Goal: Task Accomplishment & Management: Complete application form

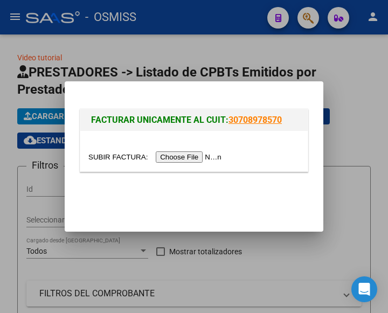
click at [206, 160] on input "file" at bounding box center [156, 156] width 136 height 11
type input "C:\fakepath\FC. 10-17297.pdf"
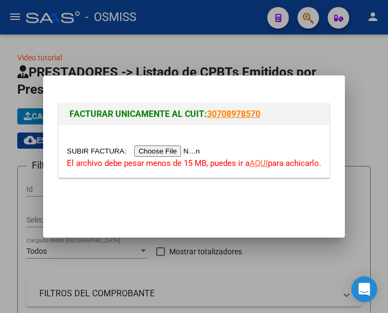
click at [166, 150] on input "file" at bounding box center [135, 150] width 136 height 11
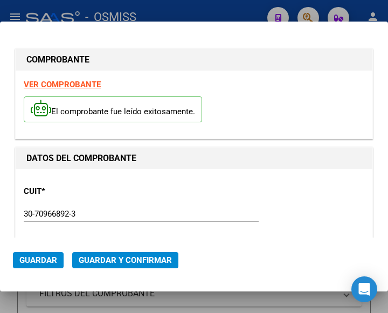
type input "2025-08-28"
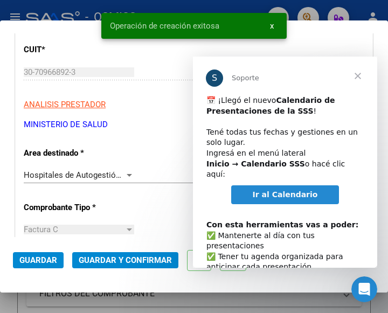
click at [352, 74] on span "Cerrar" at bounding box center [357, 76] width 39 height 39
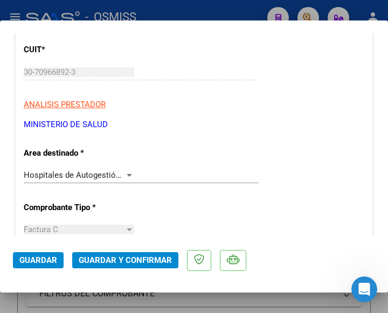
click at [124, 172] on div at bounding box center [129, 175] width 10 height 9
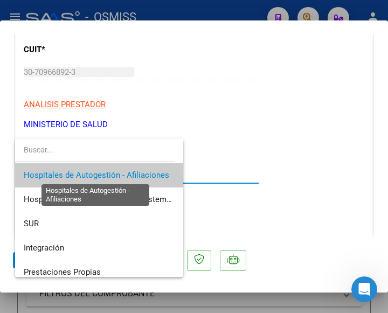
click at [124, 173] on span "Hospitales de Autogestión - Afiliaciones" at bounding box center [96, 175] width 145 height 10
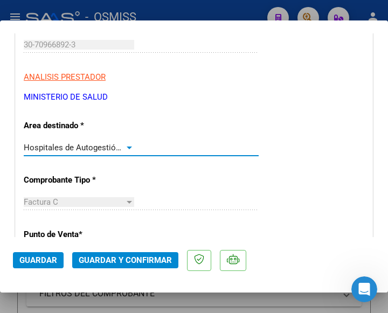
scroll to position [216, 0]
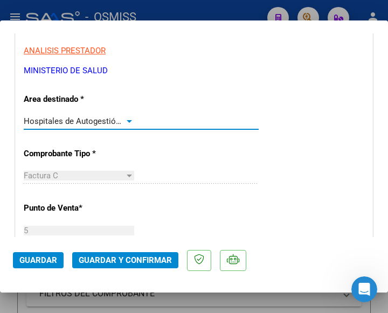
click at [128, 117] on div at bounding box center [129, 121] width 10 height 9
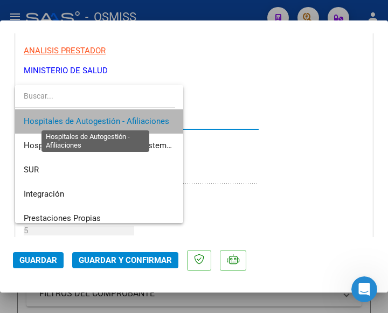
click at [130, 117] on span "Hospitales de Autogestión - Afiliaciones" at bounding box center [96, 121] width 145 height 10
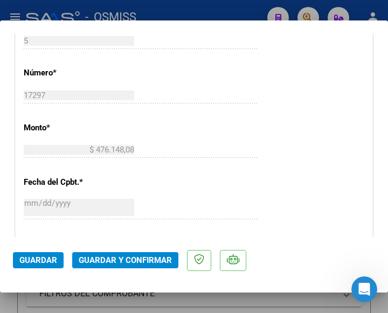
scroll to position [431, 0]
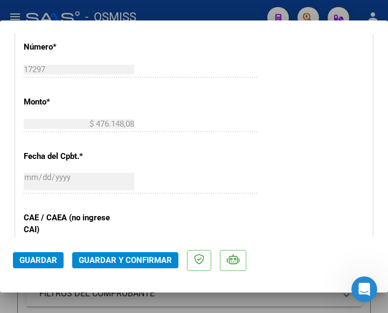
click at [122, 255] on button "Guardar y Confirmar" at bounding box center [125, 260] width 106 height 16
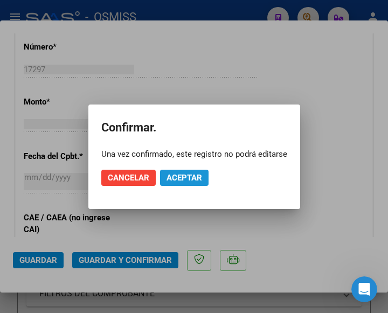
click at [191, 177] on span "Aceptar" at bounding box center [184, 178] width 36 height 10
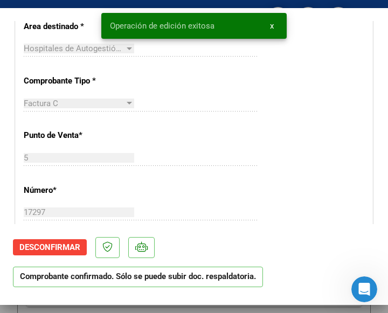
scroll to position [269, 0]
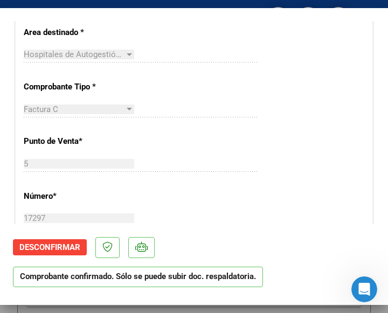
click at [260, 120] on div "CUIT * 30-70966892-3 Ingresar CUIT ANALISIS PRESTADOR MINISTERIO DE SALUD ARCA …" at bounding box center [194, 295] width 357 height 776
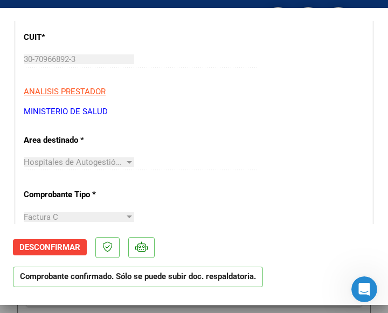
scroll to position [216, 0]
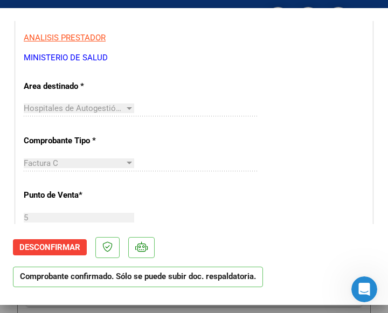
click at [203, 107] on div "Hospitales de Autogestión - Afiliaciones Seleccionar Area" at bounding box center [141, 108] width 235 height 16
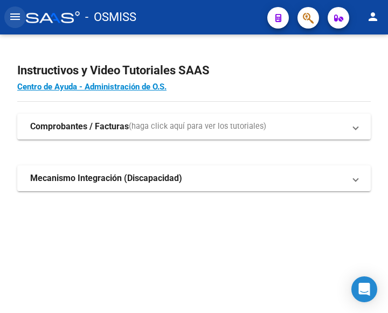
click at [18, 15] on mat-icon "menu" at bounding box center [15, 16] width 13 height 13
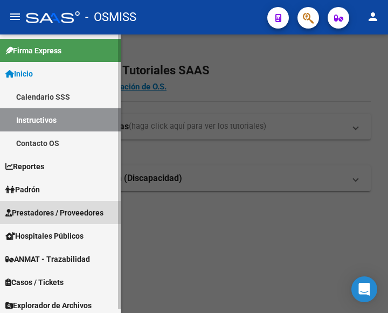
click at [33, 209] on span "Prestadores / Proveedores" at bounding box center [54, 213] width 98 height 12
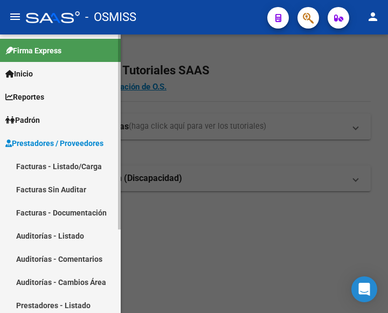
click at [57, 161] on link "Facturas - Listado/Carga" at bounding box center [60, 166] width 121 height 23
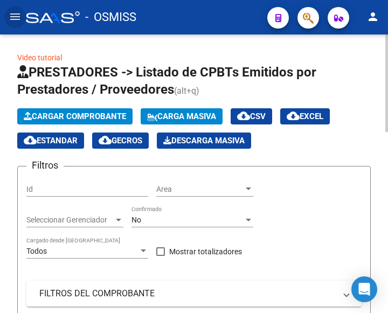
click at [78, 116] on span "Cargar Comprobante" at bounding box center [75, 117] width 102 height 10
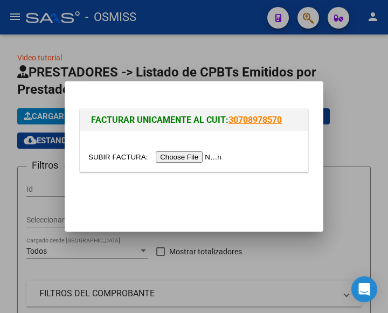
click at [207, 156] on input "file" at bounding box center [156, 156] width 136 height 11
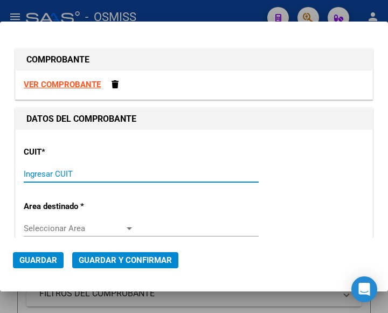
click at [33, 174] on input "Ingresar CUIT" at bounding box center [79, 174] width 110 height 10
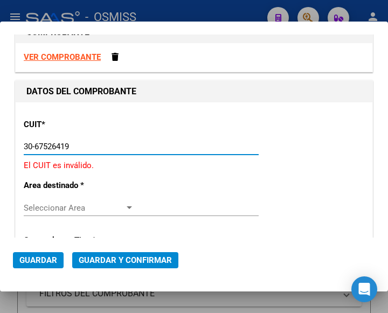
scroll to position [54, 0]
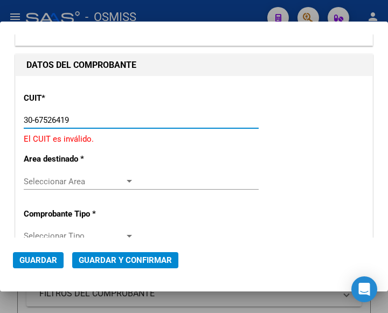
click at [129, 181] on div at bounding box center [129, 181] width 5 height 3
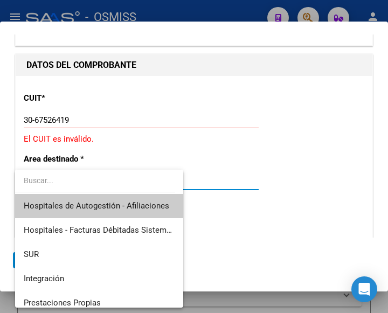
click at [79, 117] on div at bounding box center [194, 156] width 388 height 313
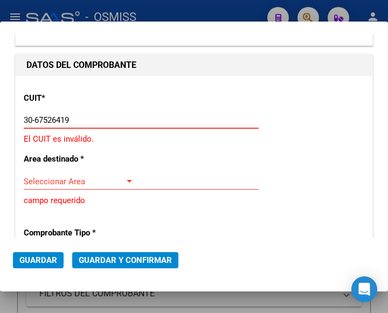
click at [79, 117] on input "30-67526419" at bounding box center [79, 120] width 110 height 10
type input "3"
click at [58, 119] on input "Ingresar CUIT" at bounding box center [79, 120] width 110 height 10
click at [60, 120] on input "Ingresar CUIT" at bounding box center [79, 120] width 110 height 10
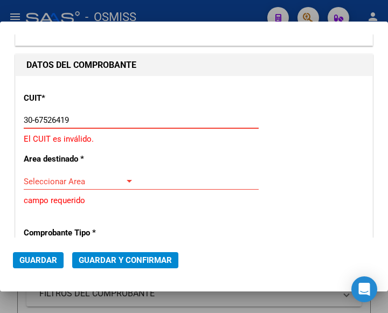
type input "30-67526419-4"
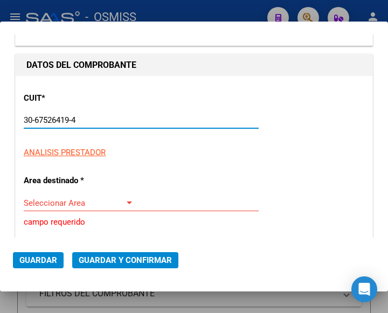
type input "7"
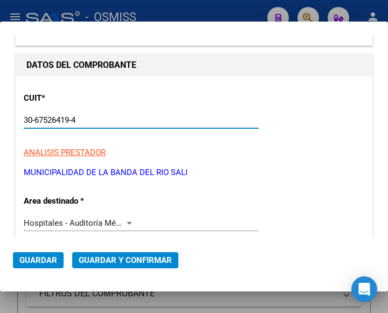
type input "30-67526419-4"
click at [127, 221] on div at bounding box center [129, 223] width 10 height 9
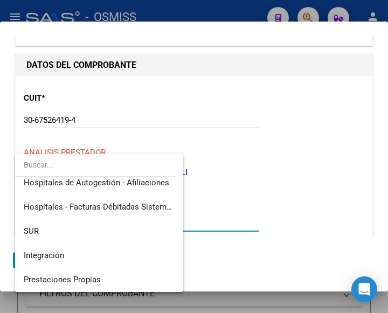
scroll to position [0, 0]
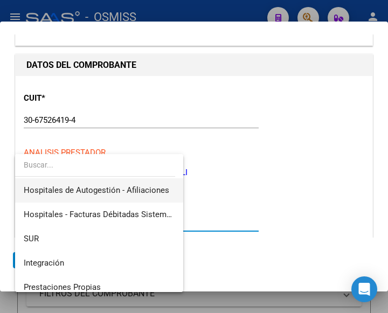
click at [128, 184] on span "Hospitales de Autogestión - Afiliaciones" at bounding box center [99, 190] width 151 height 24
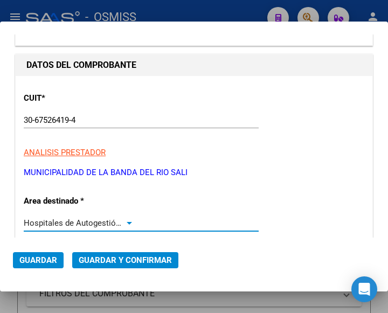
click at [127, 222] on div at bounding box center [129, 223] width 5 height 3
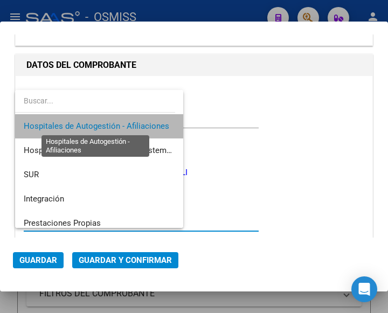
click at [128, 126] on span "Hospitales de Autogestión - Afiliaciones" at bounding box center [96, 126] width 145 height 10
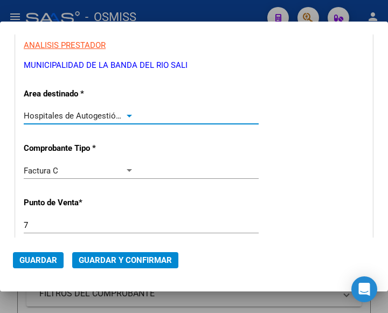
scroll to position [162, 0]
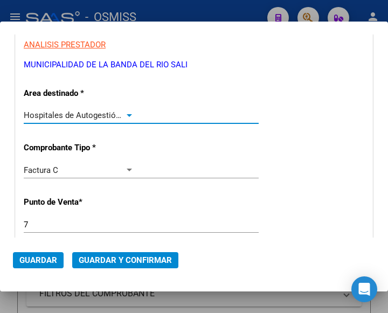
click at [126, 113] on div at bounding box center [129, 115] width 10 height 9
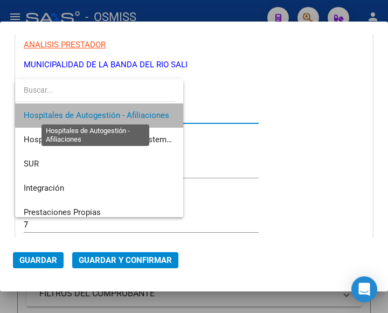
click at [126, 113] on span "Hospitales de Autogestión - Afiliaciones" at bounding box center [96, 115] width 145 height 10
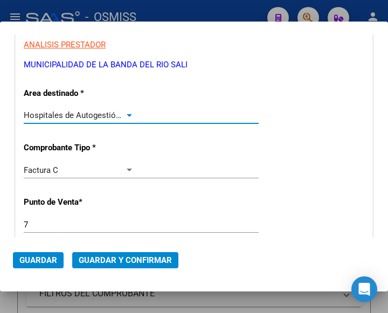
scroll to position [216, 0]
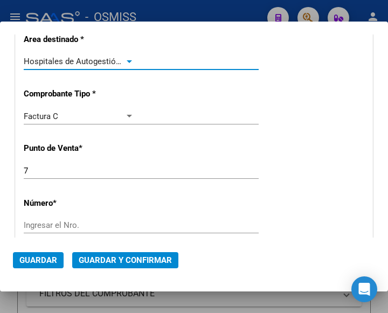
click at [48, 173] on input "7" at bounding box center [79, 171] width 110 height 10
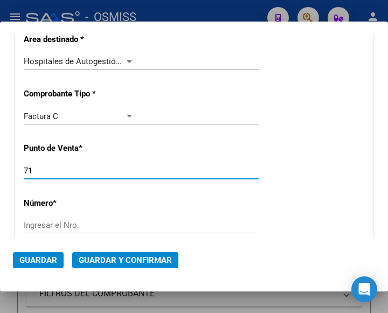
type input "7"
type input "10"
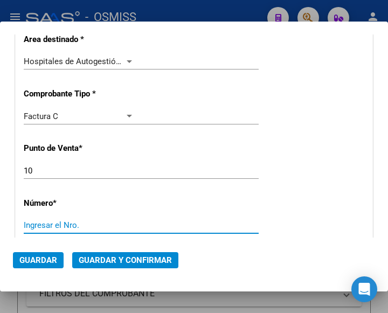
click at [72, 224] on input "Ingresar el Nro." at bounding box center [79, 225] width 110 height 10
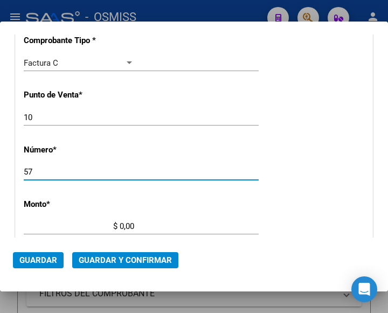
scroll to position [269, 0]
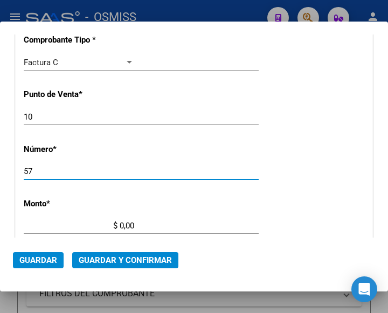
type input "57"
click at [120, 225] on input "$ 0,00" at bounding box center [79, 226] width 110 height 10
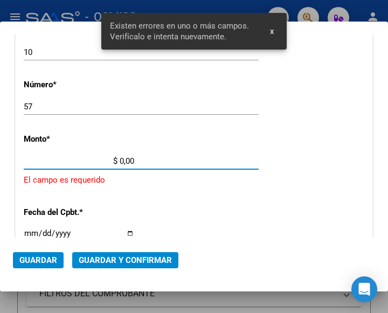
scroll to position [355, 0]
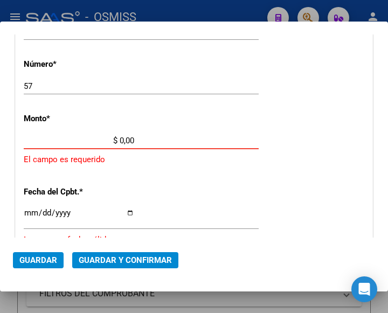
click at [120, 140] on input "$ 0,00" at bounding box center [79, 141] width 110 height 10
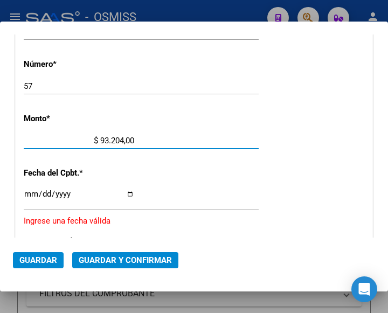
click at [130, 137] on input "$ 93.204,00" at bounding box center [79, 141] width 110 height 10
type input "$ 93.204,15"
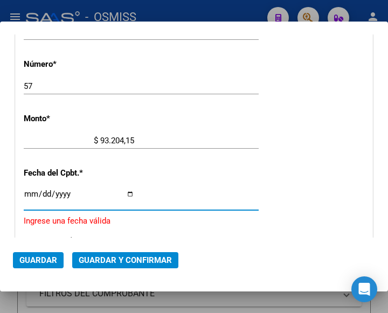
click at [29, 191] on input "Ingresar la fecha" at bounding box center [79, 198] width 110 height 17
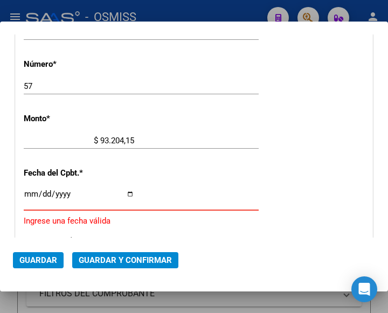
click at [25, 192] on input "Ingresar la fecha" at bounding box center [79, 198] width 110 height 17
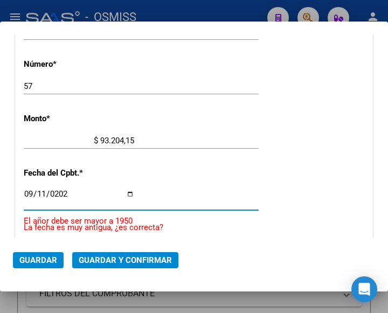
type input "[DATE]"
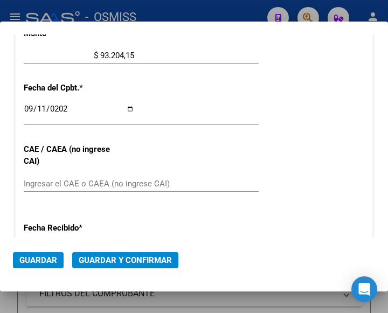
scroll to position [462, 0]
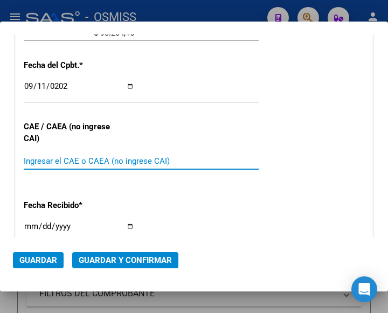
click at [58, 164] on input "Ingresar el CAE o CAEA (no ingrese CAI)" at bounding box center [79, 161] width 110 height 10
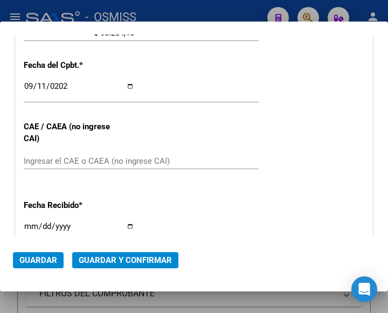
click at [217, 144] on div "CUIT * 30-67526419-4 Ingresar CUIT ANALISIS PRESTADOR MUNICIPALIDAD DE LA BANDA…" at bounding box center [194, 56] width 357 height 776
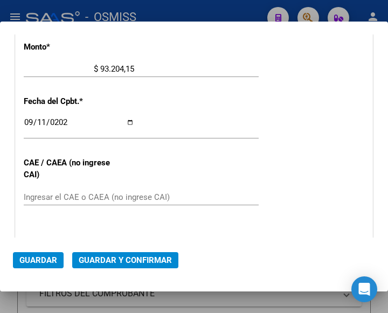
scroll to position [355, 0]
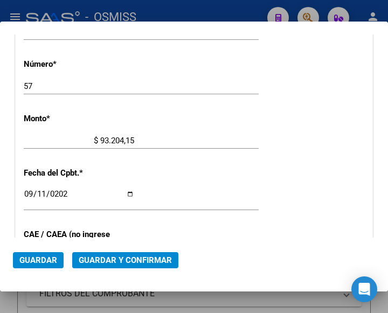
click at [147, 102] on div "57 Ingresar el Nro." at bounding box center [141, 91] width 235 height 26
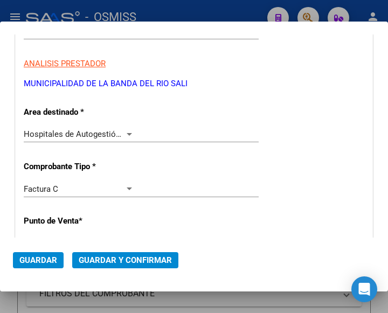
scroll to position [139, 0]
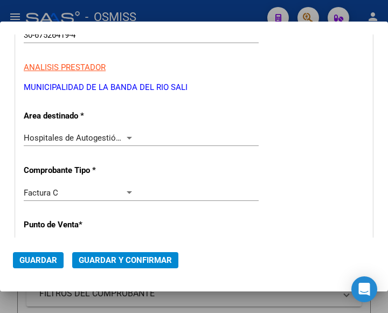
click at [126, 134] on div at bounding box center [129, 138] width 10 height 9
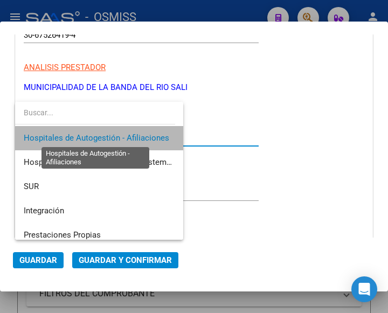
click at [126, 134] on span "Hospitales de Autogestión - Afiliaciones" at bounding box center [96, 138] width 145 height 10
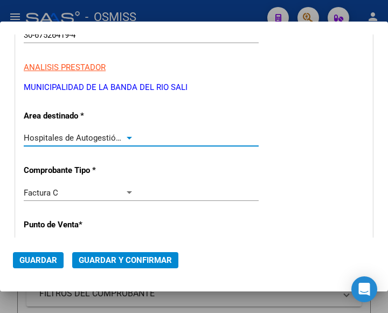
click at [120, 258] on span "Guardar y Confirmar" at bounding box center [125, 260] width 93 height 10
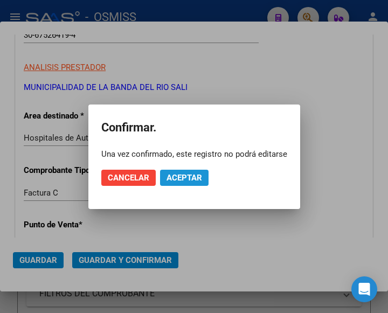
click at [189, 177] on span "Aceptar" at bounding box center [184, 178] width 36 height 10
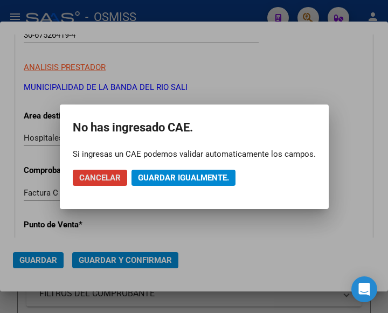
click at [189, 177] on span "Guardar igualmente." at bounding box center [183, 178] width 91 height 10
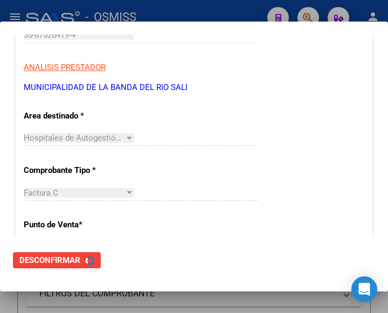
scroll to position [0, 0]
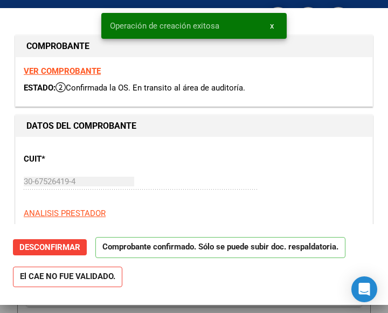
click at [197, 160] on div "CUIT * 30-67526419-4 Ingresar CUIT ANALISIS PRESTADOR MUNICIPALIDAD DE LA BANDA…" at bounding box center [194, 192] width 341 height 95
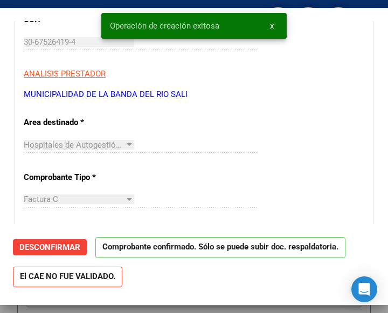
scroll to position [162, 0]
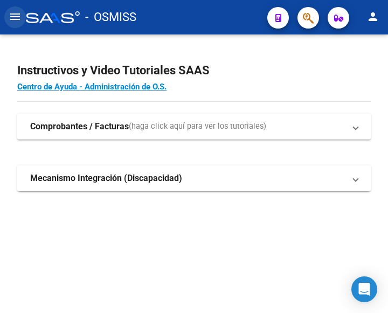
click at [12, 18] on mat-icon "menu" at bounding box center [15, 16] width 13 height 13
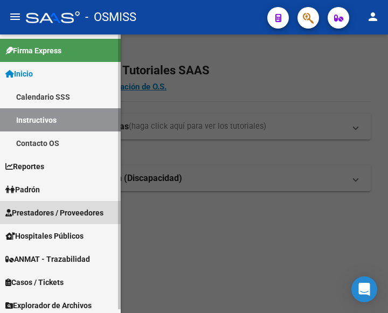
click at [60, 213] on span "Prestadores / Proveedores" at bounding box center [54, 213] width 98 height 12
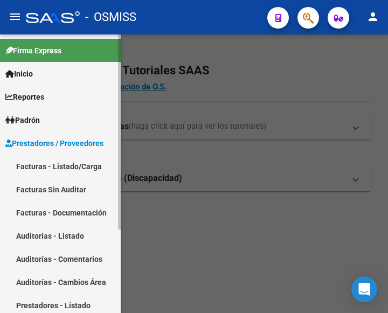
click at [61, 163] on link "Facturas - Listado/Carga" at bounding box center [60, 166] width 121 height 23
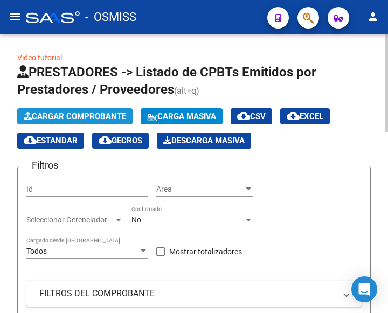
click at [109, 114] on span "Cargar Comprobante" at bounding box center [75, 117] width 102 height 10
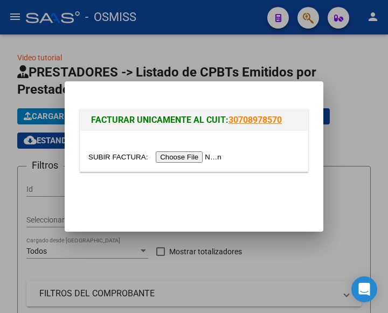
click at [190, 157] on input "file" at bounding box center [156, 156] width 136 height 11
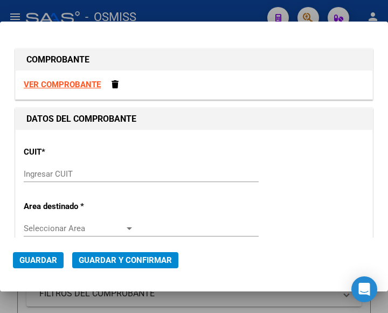
click at [43, 179] on input "Ingresar CUIT" at bounding box center [79, 174] width 110 height 10
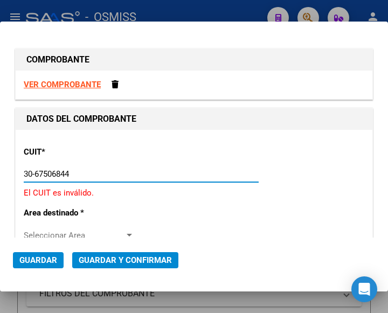
type input "30-67506844-1"
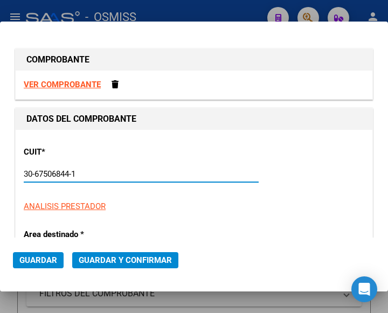
type input "113"
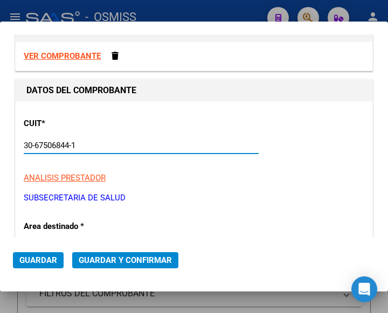
scroll to position [108, 0]
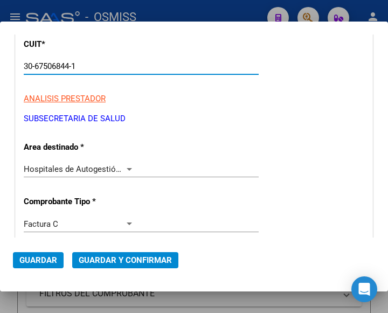
type input "30-67506844-1"
click at [127, 168] on div at bounding box center [129, 169] width 5 height 3
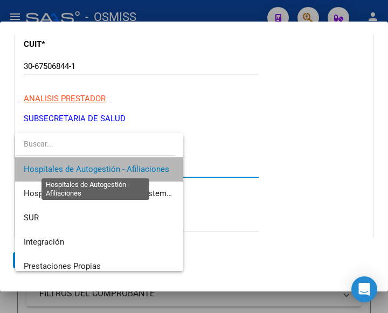
click at [127, 168] on span "Hospitales de Autogestión - Afiliaciones" at bounding box center [96, 169] width 145 height 10
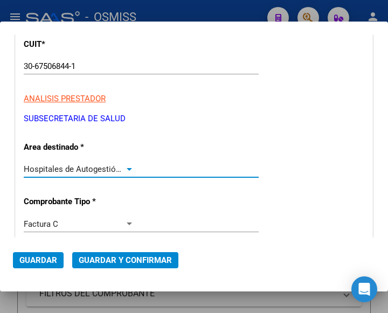
click at [127, 168] on div at bounding box center [129, 169] width 5 height 3
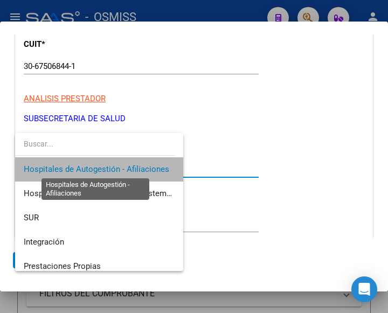
click at [127, 168] on span "Hospitales de Autogestión - Afiliaciones" at bounding box center [96, 169] width 145 height 10
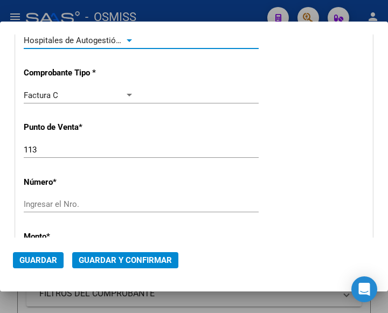
scroll to position [269, 0]
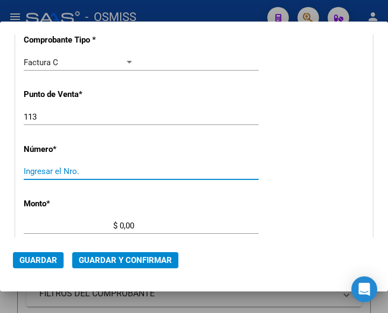
click at [68, 171] on input "Ingresar el Nro." at bounding box center [79, 171] width 110 height 10
type input "334"
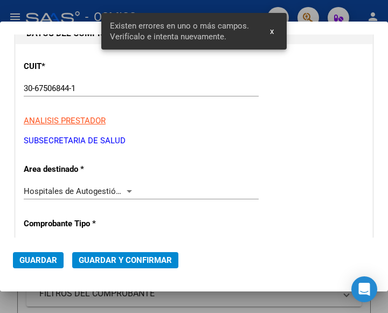
scroll to position [85, 0]
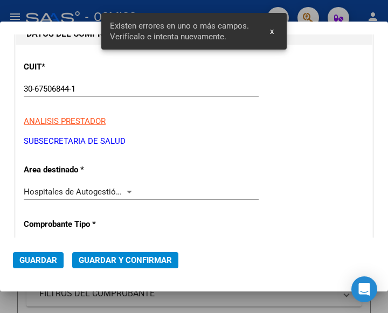
click at [127, 191] on div at bounding box center [129, 192] width 5 height 3
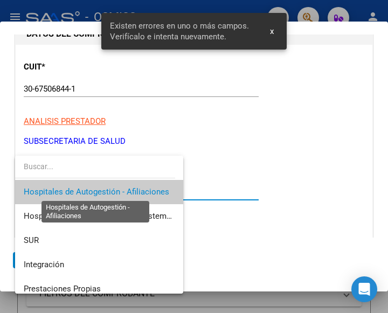
click at [126, 191] on span "Hospitales de Autogestión - Afiliaciones" at bounding box center [96, 192] width 145 height 10
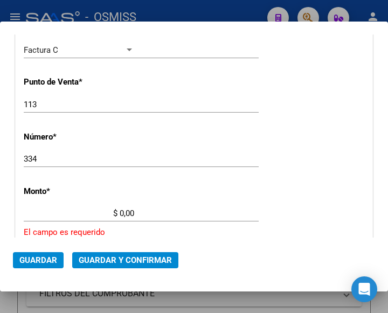
scroll to position [301, 0]
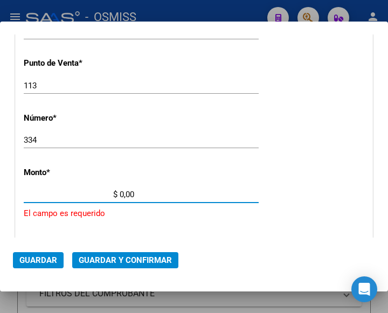
click at [121, 193] on input "$ 0,00" at bounding box center [79, 195] width 110 height 10
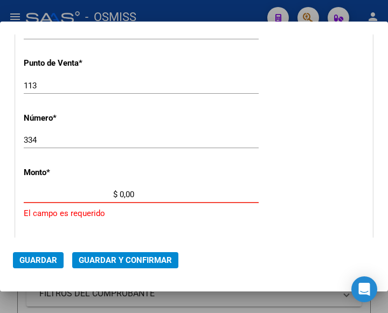
click at [120, 194] on input "$ 0,00" at bounding box center [79, 195] width 110 height 10
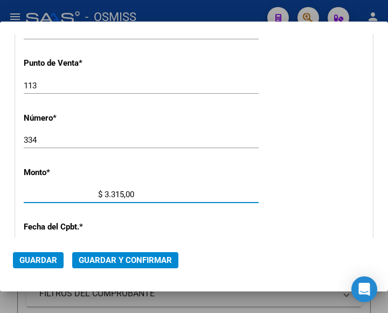
type input "$ 33.153,00"
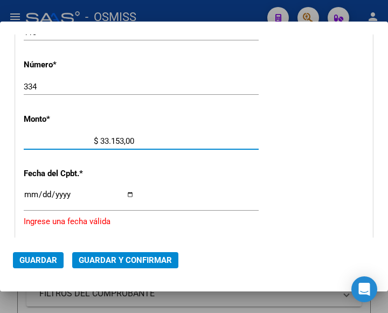
scroll to position [355, 0]
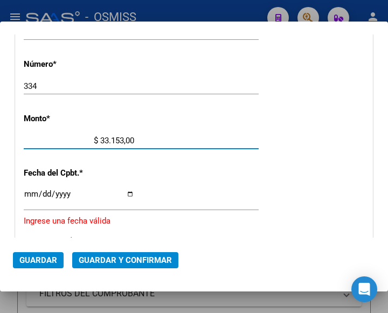
click at [30, 190] on input "Ingresar la fecha" at bounding box center [79, 198] width 110 height 17
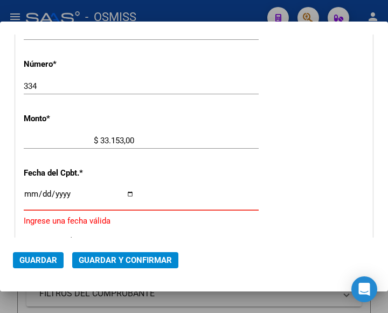
click at [30, 193] on input "Ingresar la fecha" at bounding box center [79, 198] width 110 height 17
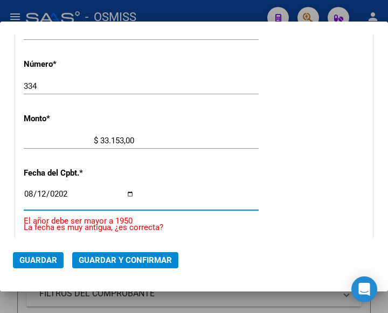
type input "2025-08-12"
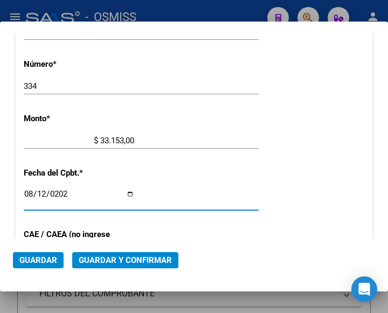
scroll to position [408, 0]
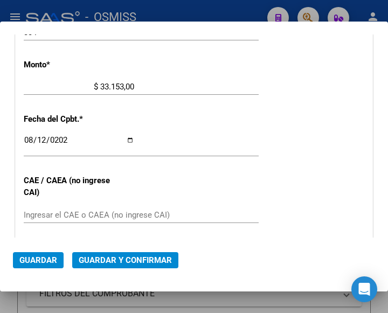
click at [39, 214] on input "Ingresar el CAE o CAEA (no ingrese CAI)" at bounding box center [79, 215] width 110 height 10
click at [213, 148] on div "2025-08-12 Ingresar la fecha" at bounding box center [141, 145] width 235 height 23
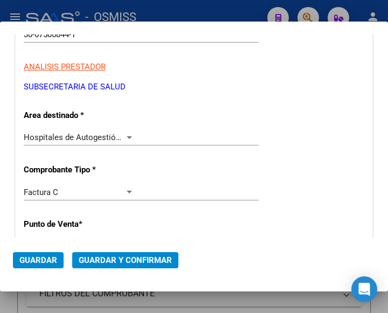
scroll to position [139, 0]
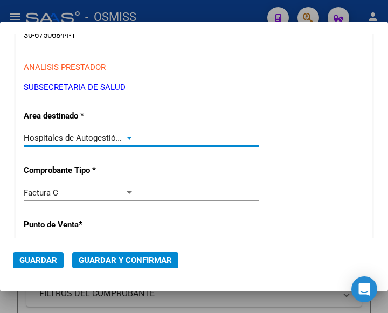
click at [128, 137] on div at bounding box center [129, 138] width 5 height 3
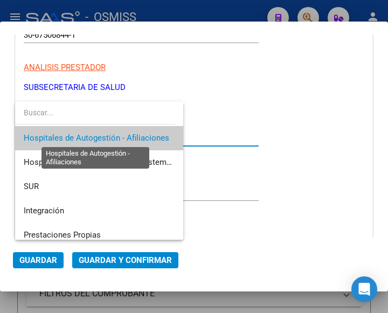
click at [128, 137] on span "Hospitales de Autogestión - Afiliaciones" at bounding box center [96, 138] width 145 height 10
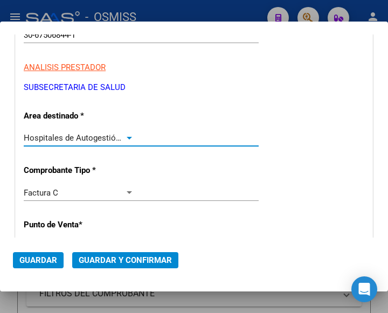
click at [115, 253] on button "Guardar y Confirmar" at bounding box center [125, 260] width 106 height 16
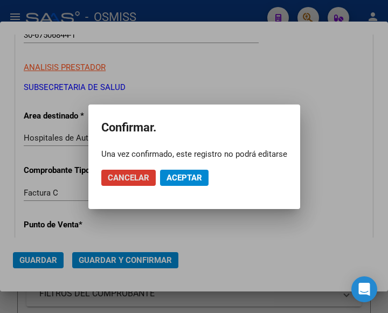
click at [176, 175] on span "Aceptar" at bounding box center [184, 178] width 36 height 10
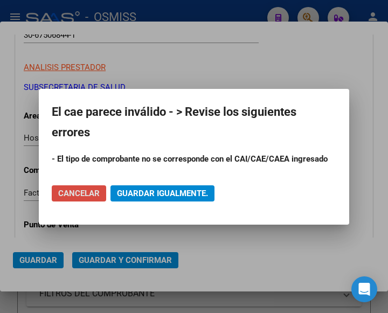
click at [75, 195] on span "Cancelar" at bounding box center [78, 194] width 41 height 10
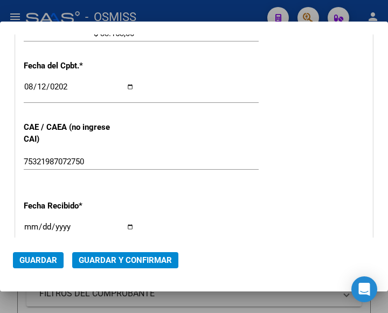
scroll to position [462, 0]
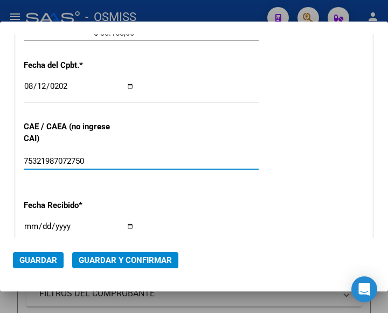
click at [98, 161] on input "75321987072750" at bounding box center [79, 161] width 110 height 10
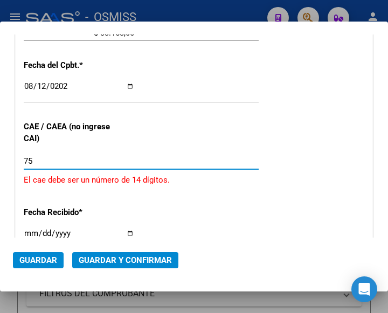
type input "7"
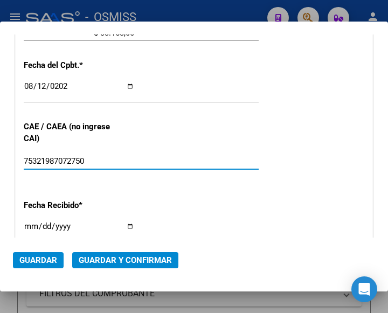
click at [120, 259] on span "Guardar y Confirmar" at bounding box center [125, 260] width 93 height 10
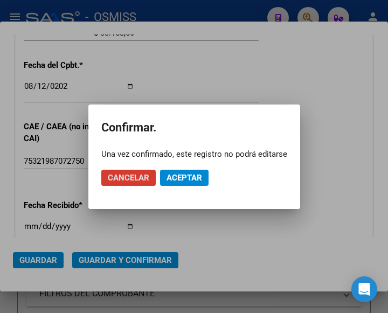
click at [184, 177] on span "Aceptar" at bounding box center [184, 178] width 36 height 10
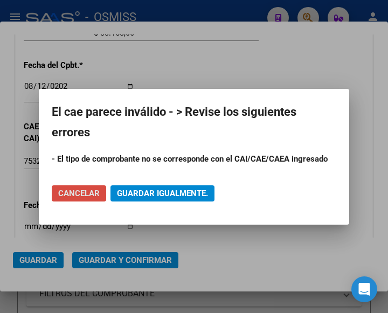
click at [78, 196] on span "Cancelar" at bounding box center [78, 194] width 41 height 10
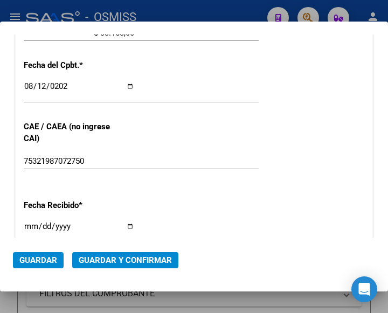
click at [100, 163] on input "75321987072750" at bounding box center [79, 161] width 110 height 10
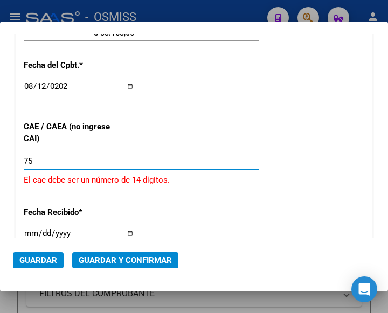
type input "7"
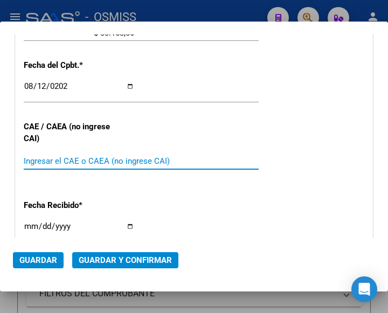
click at [41, 158] on input "Ingresar el CAE o CAEA (no ingrese CAI)" at bounding box center [79, 161] width 110 height 10
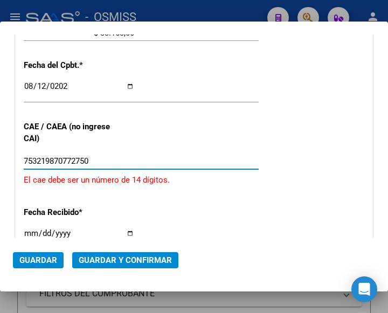
click at [68, 159] on input "753219870772750" at bounding box center [79, 161] width 110 height 10
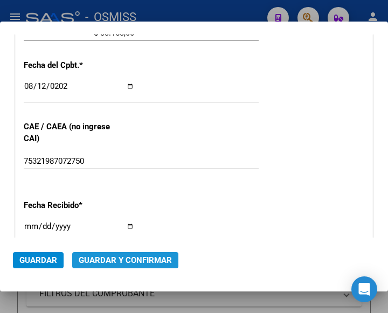
click at [113, 257] on span "Guardar y Confirmar" at bounding box center [125, 260] width 93 height 10
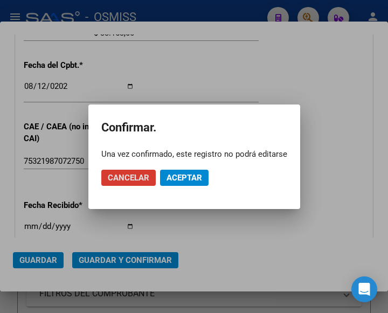
click at [170, 181] on span "Aceptar" at bounding box center [184, 178] width 36 height 10
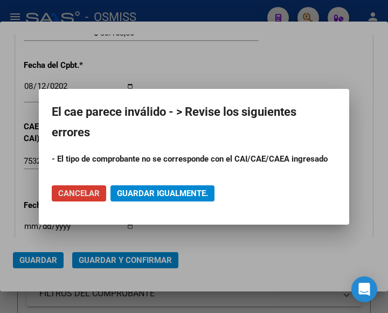
click at [76, 193] on span "Cancelar" at bounding box center [78, 194] width 41 height 10
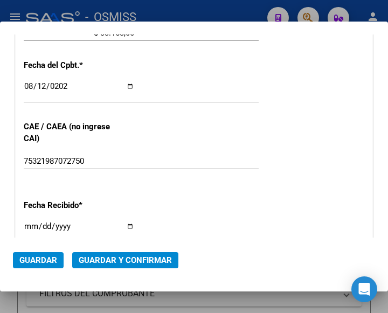
click at [92, 154] on div "75321987072750 Ingresar el CAE o CAEA (no ingrese CAI)" at bounding box center [141, 161] width 235 height 16
click at [93, 157] on input "75321987072750" at bounding box center [79, 161] width 110 height 10
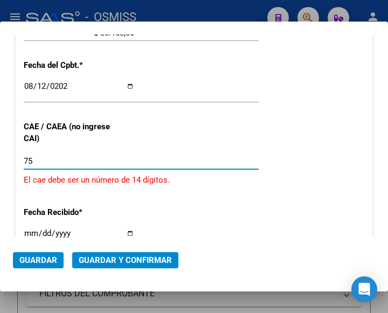
type input "7"
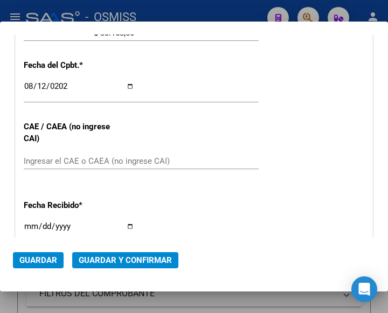
click at [224, 135] on div "CUIT * 30-67506844-1 Ingresar CUIT ANALISIS PRESTADOR SUBSECRETARIA DE SALUD AR…" at bounding box center [194, 56] width 357 height 776
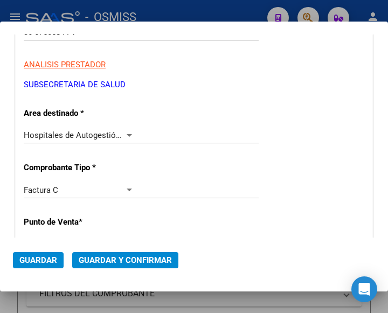
scroll to position [139, 0]
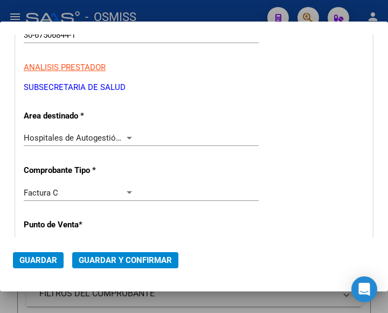
click at [124, 134] on div at bounding box center [129, 138] width 10 height 9
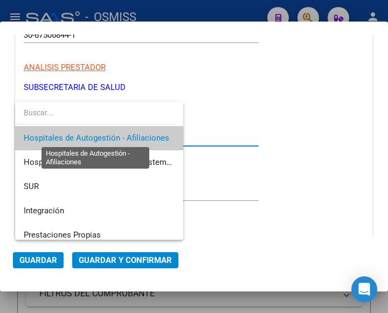
click at [124, 134] on span "Hospitales de Autogestión - Afiliaciones" at bounding box center [96, 138] width 145 height 10
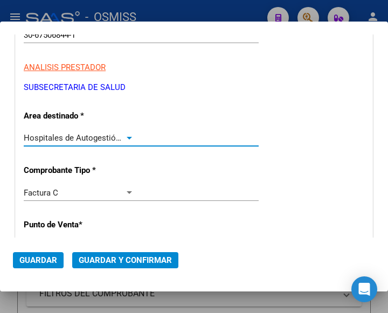
click at [113, 256] on span "Guardar y Confirmar" at bounding box center [125, 260] width 93 height 10
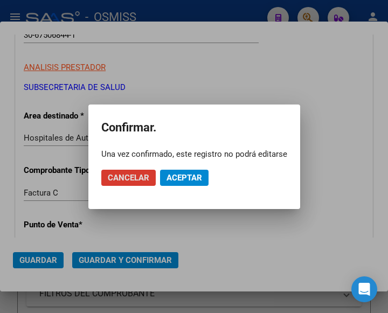
click at [182, 176] on span "Aceptar" at bounding box center [184, 178] width 36 height 10
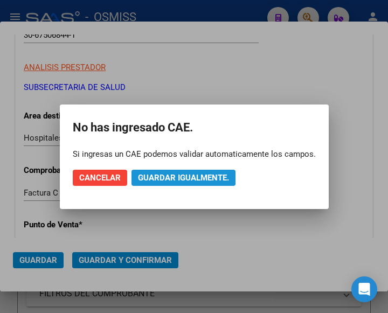
click at [182, 176] on span "Guardar igualmente." at bounding box center [183, 178] width 91 height 10
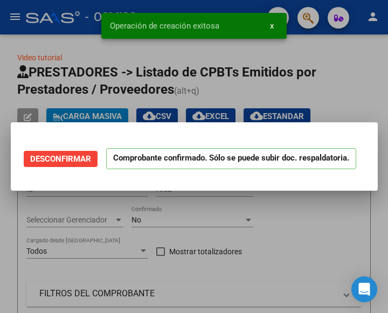
scroll to position [0, 0]
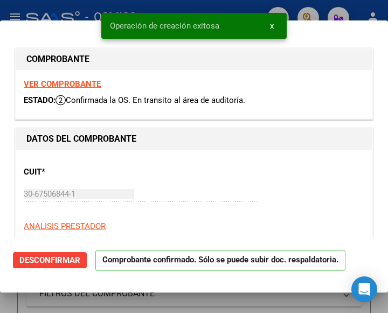
type input "2025-10-11"
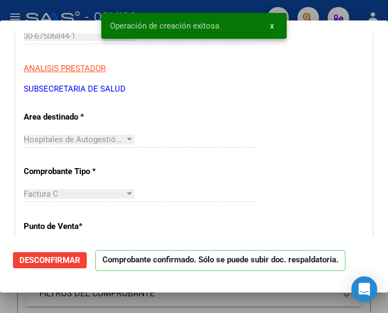
scroll to position [162, 0]
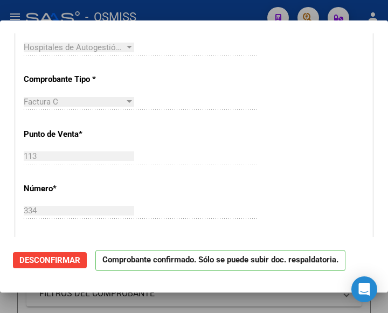
scroll to position [269, 0]
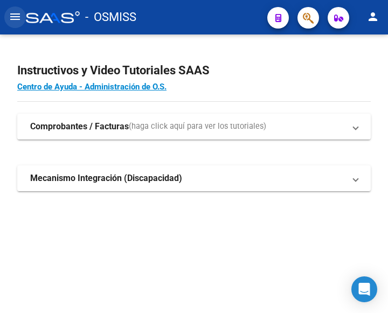
click at [20, 18] on mat-icon "menu" at bounding box center [15, 16] width 13 height 13
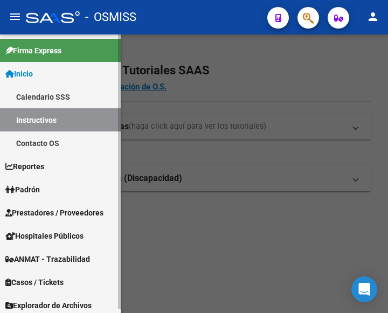
click at [46, 211] on span "Prestadores / Proveedores" at bounding box center [54, 213] width 98 height 12
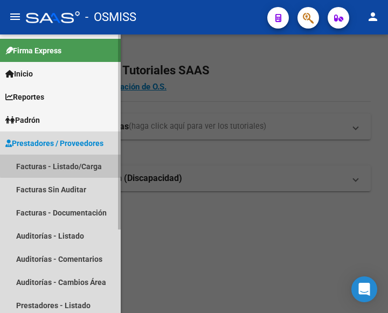
click at [63, 163] on link "Facturas - Listado/Carga" at bounding box center [60, 166] width 121 height 23
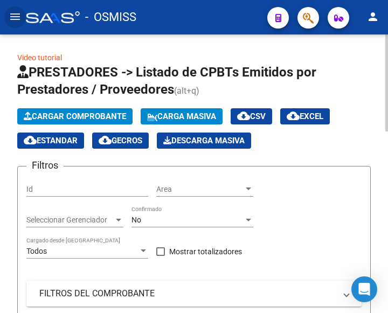
click at [96, 120] on span "Cargar Comprobante" at bounding box center [75, 117] width 102 height 10
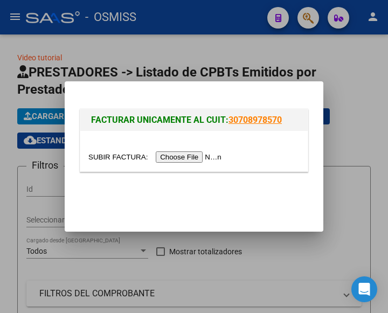
click at [216, 156] on input "file" at bounding box center [156, 156] width 136 height 11
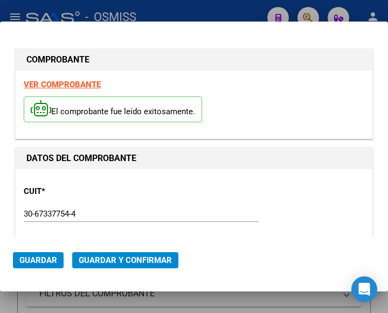
type input "[DATE]"
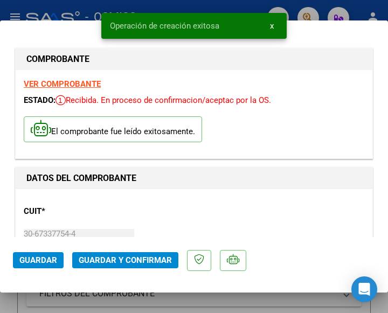
click at [119, 222] on div "CUIT * 30-67337754-4 Ingresar CUIT ANALISIS PRESTADOR ESTADO PROVINCIA DE SAN L…" at bounding box center [194, 244] width 341 height 95
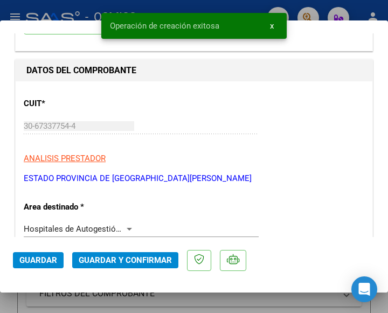
scroll to position [162, 0]
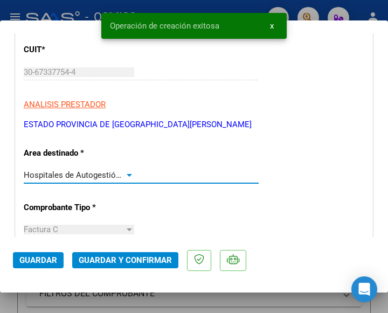
click at [128, 172] on div at bounding box center [129, 175] width 10 height 9
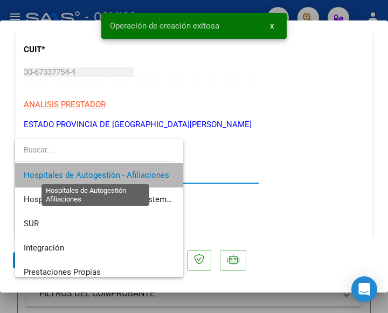
click at [128, 172] on span "Hospitales de Autogestión - Afiliaciones" at bounding box center [96, 175] width 145 height 10
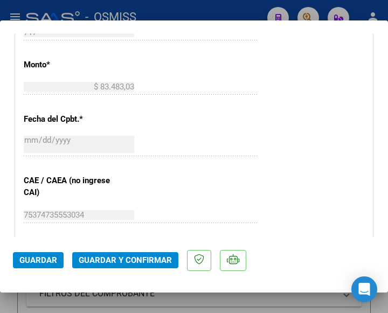
scroll to position [485, 0]
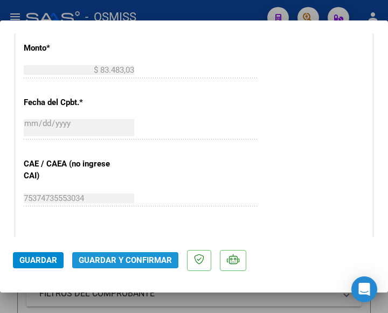
click at [121, 260] on span "Guardar y Confirmar" at bounding box center [125, 260] width 93 height 10
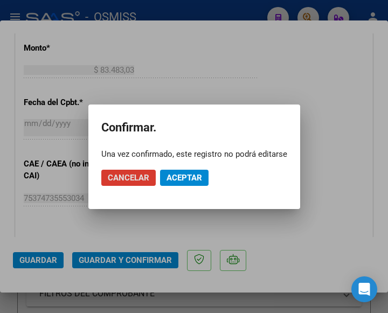
click at [193, 174] on span "Aceptar" at bounding box center [184, 178] width 36 height 10
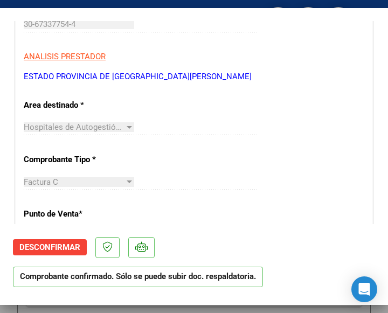
scroll to position [216, 0]
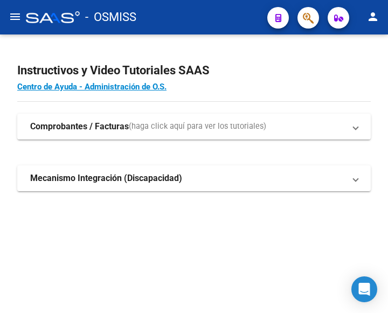
click at [11, 16] on mat-icon "menu" at bounding box center [15, 16] width 13 height 13
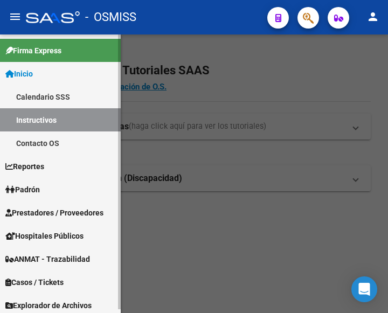
click at [44, 205] on link "Prestadores / Proveedores" at bounding box center [60, 212] width 121 height 23
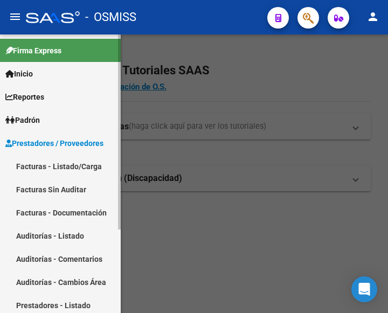
click at [55, 169] on link "Facturas - Listado/Carga" at bounding box center [60, 166] width 121 height 23
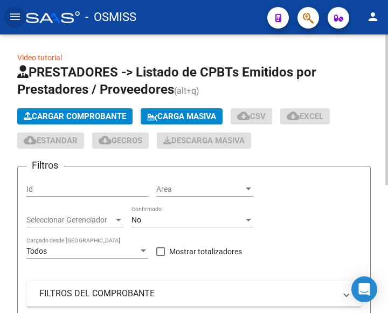
click at [93, 115] on span "Cargar Comprobante" at bounding box center [75, 117] width 102 height 10
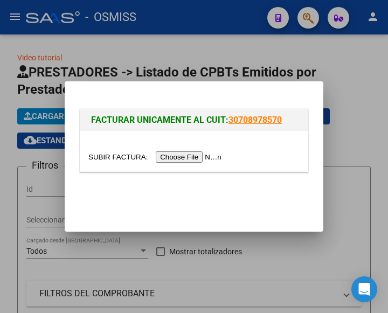
click at [180, 156] on input "file" at bounding box center [156, 156] width 136 height 11
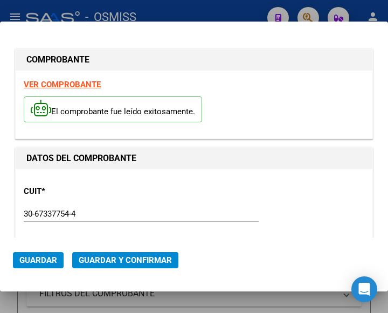
type input "[DATE]"
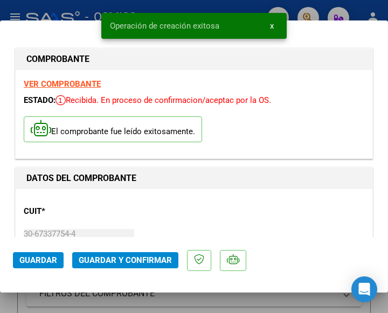
click at [155, 216] on div "CUIT * 30-67337754-4 Ingresar CUIT ANALISIS PRESTADOR ESTADO PROVINCIA DE [GEOG…" at bounding box center [194, 244] width 341 height 95
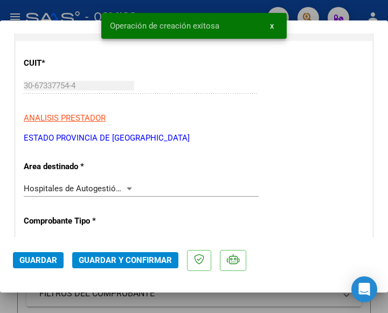
scroll to position [162, 0]
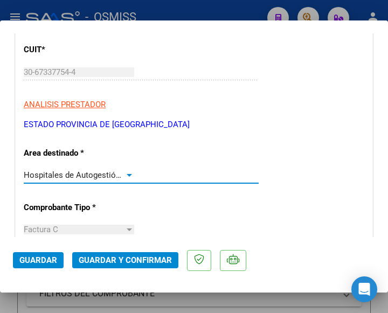
click at [126, 172] on div at bounding box center [129, 175] width 10 height 9
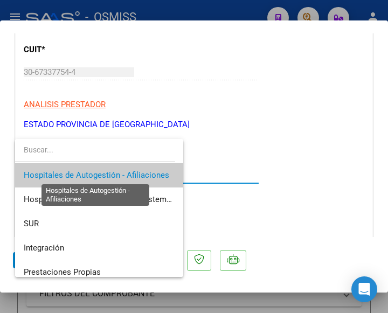
click at [126, 172] on span "Hospitales de Autogestión - Afiliaciones" at bounding box center [96, 175] width 145 height 10
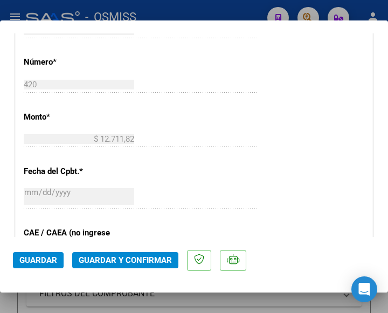
scroll to position [431, 0]
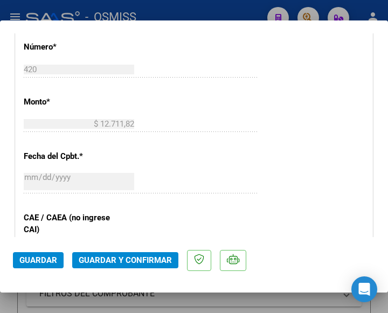
click at [116, 256] on span "Guardar y Confirmar" at bounding box center [125, 260] width 93 height 10
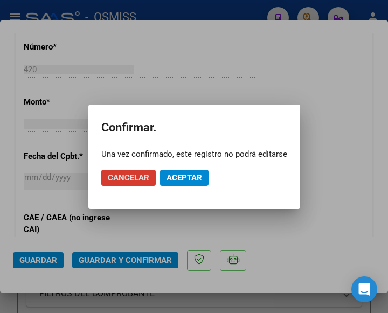
click at [185, 173] on span "Aceptar" at bounding box center [184, 178] width 36 height 10
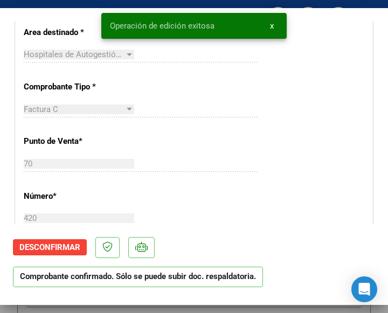
scroll to position [216, 0]
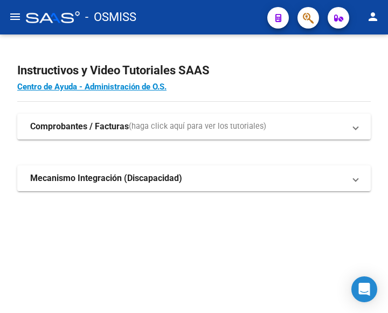
click at [18, 16] on mat-icon "menu" at bounding box center [15, 16] width 13 height 13
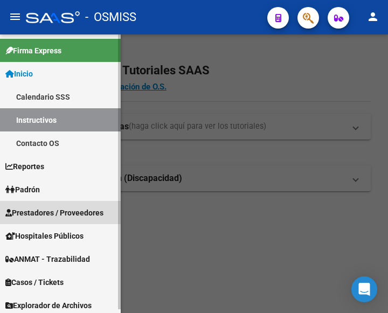
click at [56, 211] on span "Prestadores / Proveedores" at bounding box center [54, 213] width 98 height 12
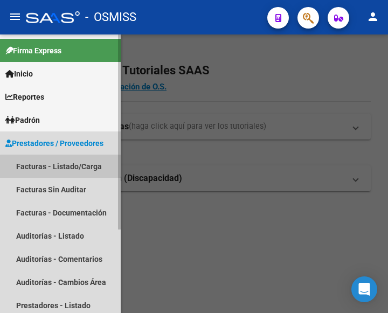
click at [61, 166] on link "Facturas - Listado/Carga" at bounding box center [60, 166] width 121 height 23
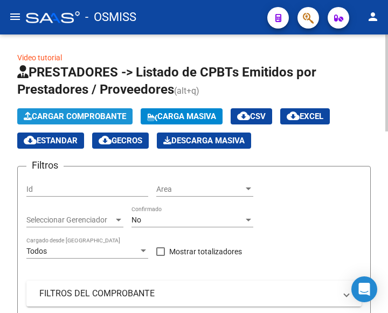
click at [91, 120] on span "Cargar Comprobante" at bounding box center [75, 117] width 102 height 10
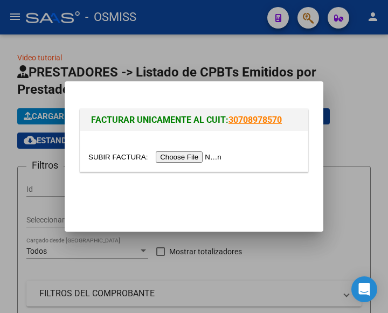
click at [199, 157] on input "file" at bounding box center [156, 156] width 136 height 11
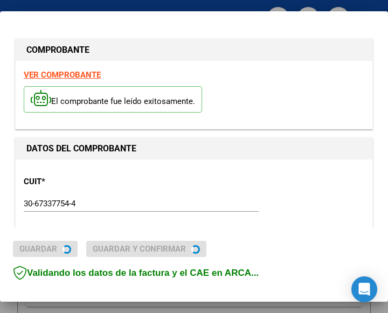
type input "2025-10-11"
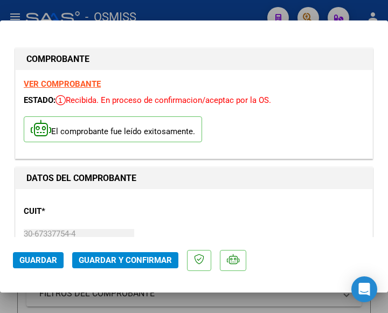
click at [192, 216] on div "CUIT * 30-67337754-4 Ingresar CUIT ANALISIS PRESTADOR ESTADO PROVINCIA DE SAN L…" at bounding box center [194, 244] width 341 height 95
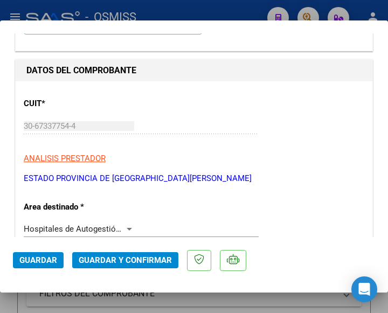
scroll to position [162, 0]
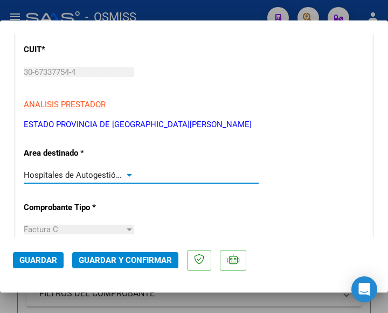
click at [125, 172] on div at bounding box center [129, 175] width 10 height 9
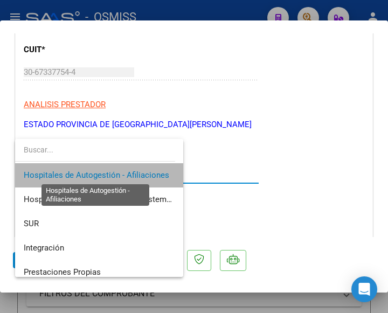
click at [125, 172] on span "Hospitales de Autogestión - Afiliaciones" at bounding box center [96, 175] width 145 height 10
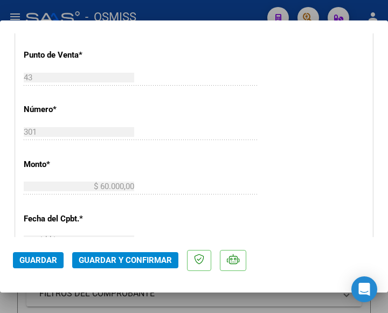
scroll to position [323, 0]
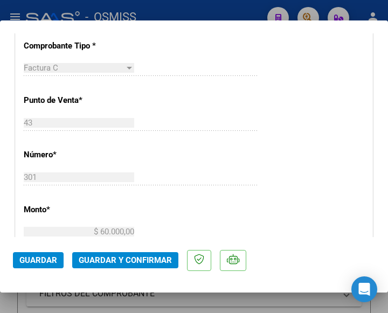
click at [117, 261] on span "Guardar y Confirmar" at bounding box center [125, 260] width 93 height 10
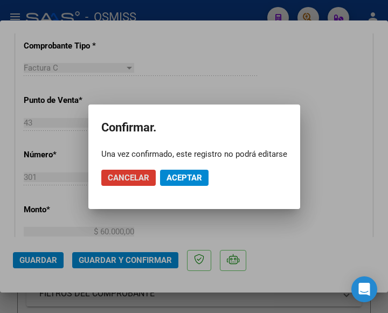
click at [190, 176] on span "Aceptar" at bounding box center [184, 178] width 36 height 10
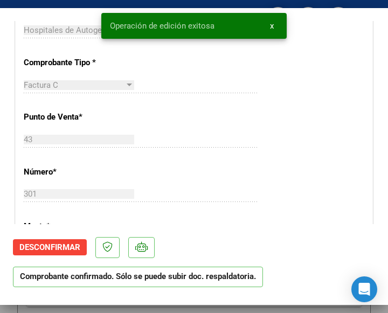
scroll to position [269, 0]
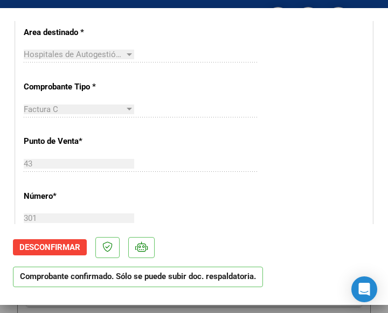
click at [221, 94] on div "CUIT * 30-67337754-4 Ingresar CUIT ANALISIS PRESTADOR ESTADO PROVINCIA DE SAN L…" at bounding box center [194, 295] width 357 height 776
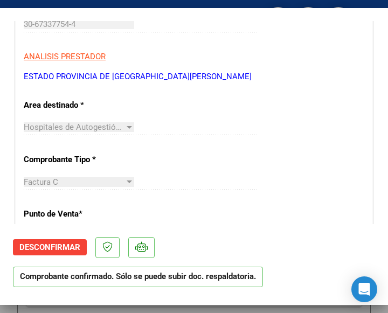
scroll to position [216, 0]
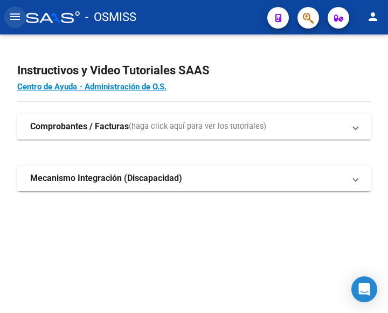
click at [15, 17] on mat-icon "menu" at bounding box center [15, 16] width 13 height 13
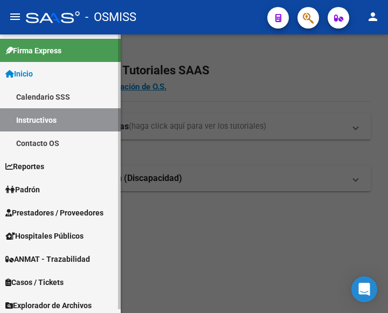
click at [50, 211] on span "Prestadores / Proveedores" at bounding box center [54, 213] width 98 height 12
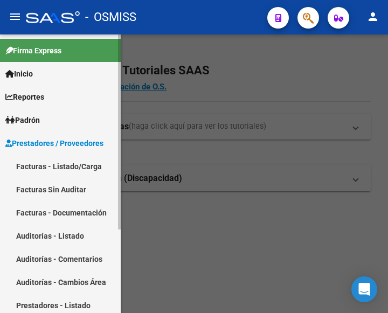
click at [63, 161] on link "Facturas - Listado/Carga" at bounding box center [60, 166] width 121 height 23
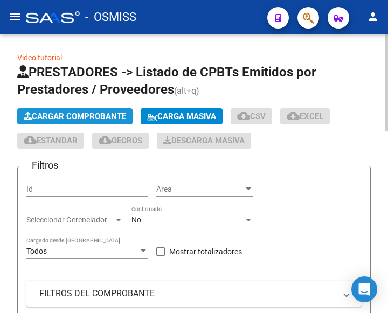
click at [96, 118] on span "Cargar Comprobante" at bounding box center [75, 117] width 102 height 10
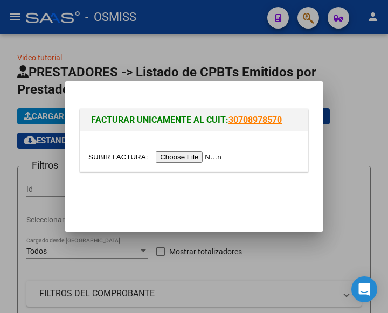
click at [188, 162] on input "file" at bounding box center [156, 156] width 136 height 11
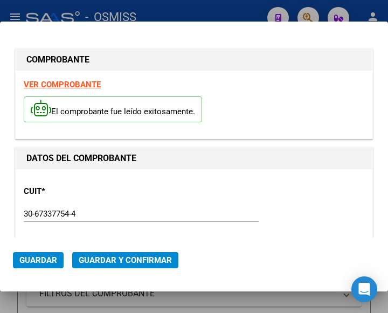
type input "[DATE]"
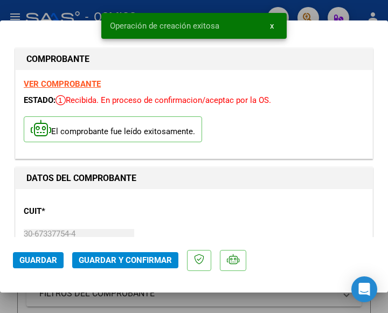
click at [171, 199] on div "CUIT * 30-67337754-4 Ingresar CUIT ANALISIS PRESTADOR ESTADO PROVINCIA DE [GEOG…" at bounding box center [194, 244] width 341 height 95
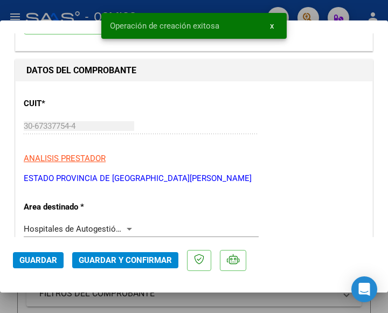
scroll to position [162, 0]
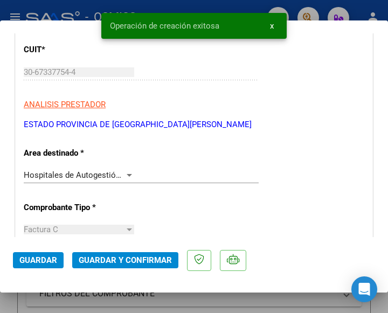
click at [126, 172] on div at bounding box center [129, 175] width 10 height 9
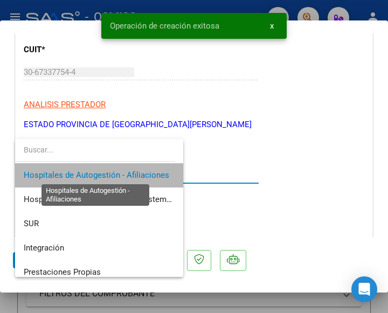
click at [126, 172] on span "Hospitales de Autogestión - Afiliaciones" at bounding box center [96, 175] width 145 height 10
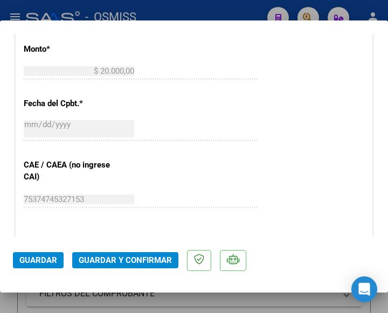
scroll to position [485, 0]
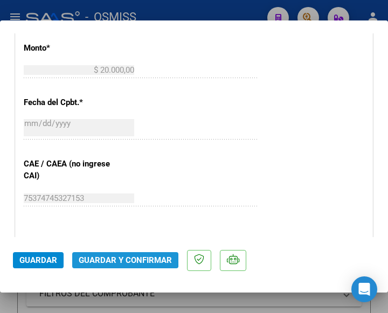
click at [119, 259] on span "Guardar y Confirmar" at bounding box center [125, 260] width 93 height 10
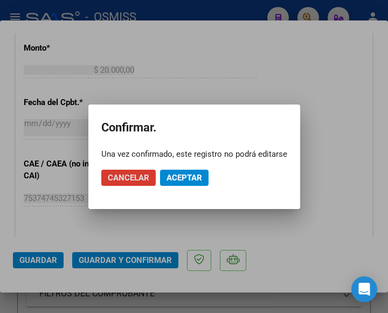
click at [183, 176] on span "Aceptar" at bounding box center [184, 178] width 36 height 10
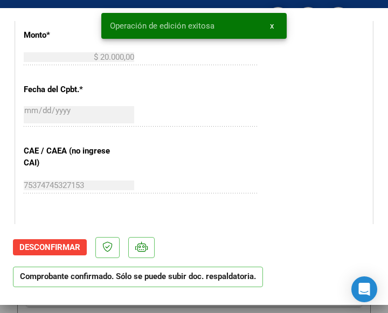
click at [237, 138] on div "CUIT * 30-67337754-4 Ingresar CUIT ANALISIS PRESTADOR ESTADO PROVINCIA DE [GEOG…" at bounding box center [194, 80] width 357 height 776
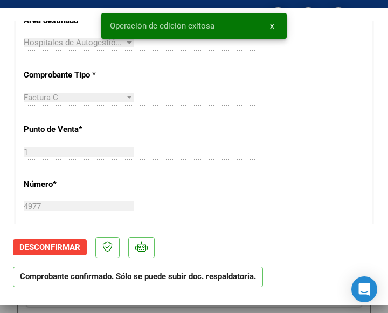
scroll to position [216, 0]
